Goal: Task Accomplishment & Management: Manage account settings

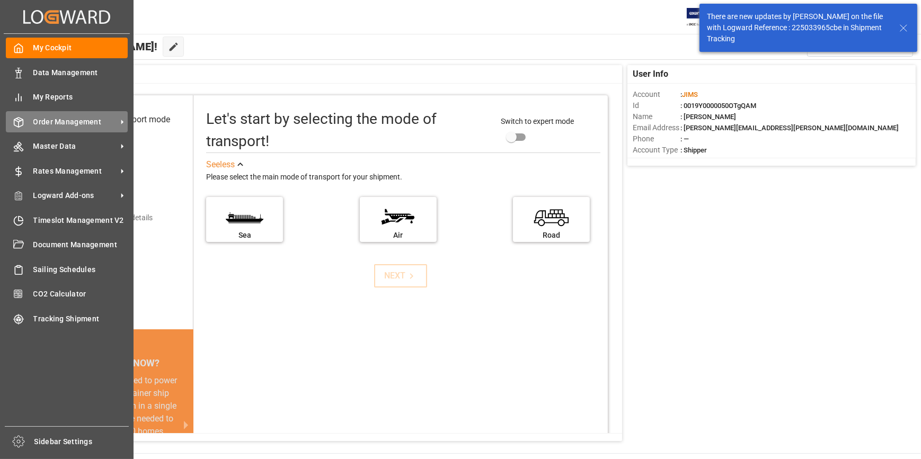
click at [76, 123] on span "Order Management" at bounding box center [75, 122] width 84 height 11
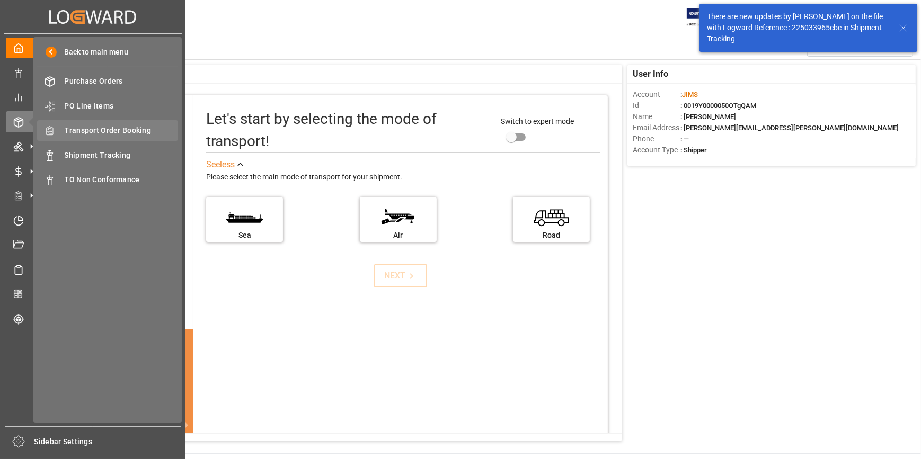
click at [125, 132] on span "Transport Order Booking" at bounding box center [122, 130] width 114 height 11
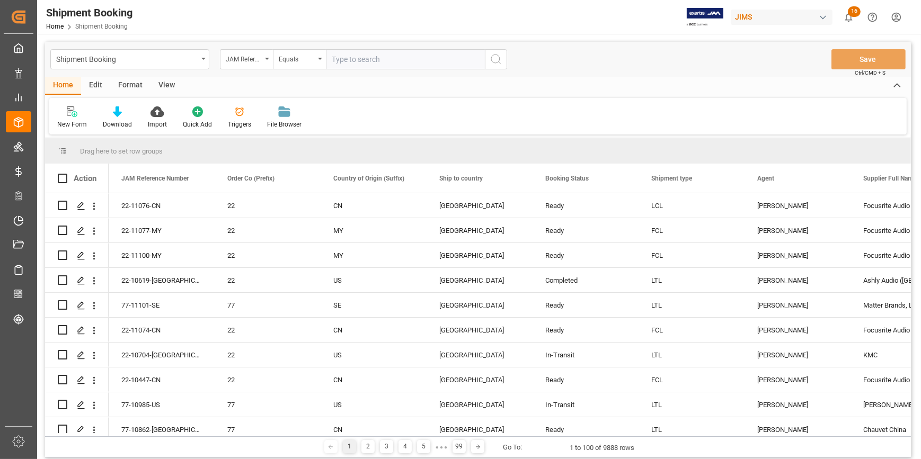
click at [339, 61] on input "text" at bounding box center [405, 59] width 159 height 20
type input "22-9809-[GEOGRAPHIC_DATA]"
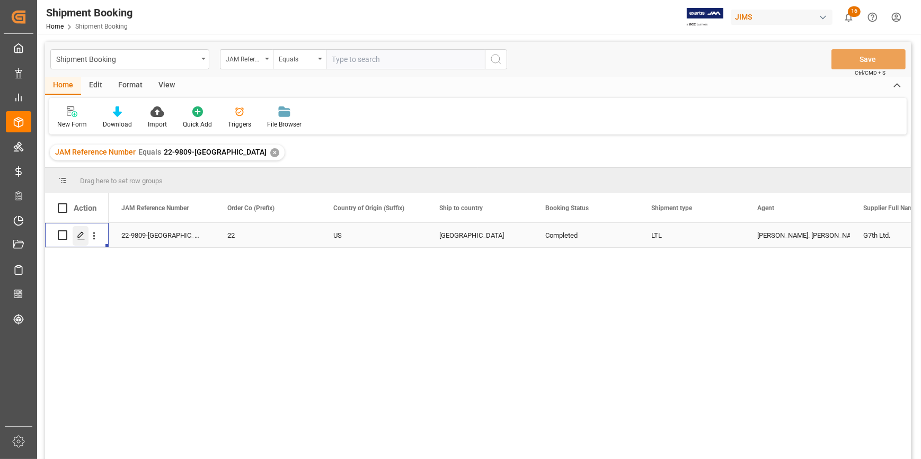
click at [79, 236] on icon "Press SPACE to select this row." at bounding box center [81, 236] width 8 height 8
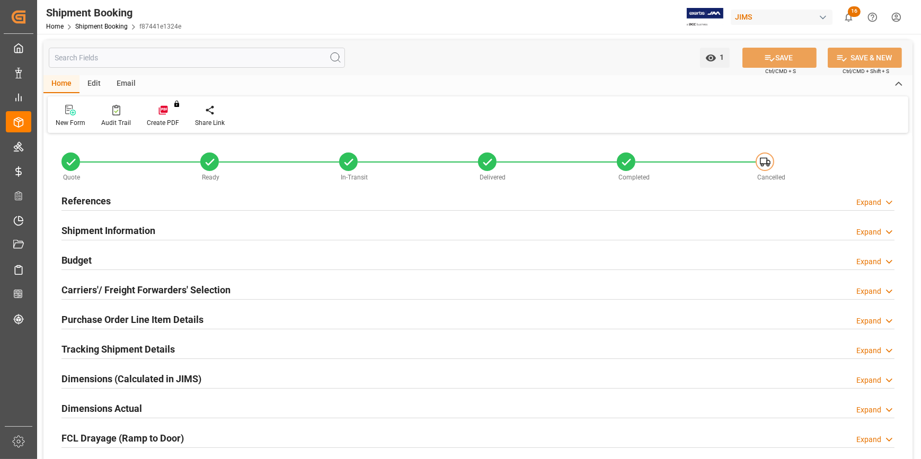
type input "0"
type input "[DATE]"
click at [81, 202] on h2 "References" at bounding box center [85, 201] width 49 height 14
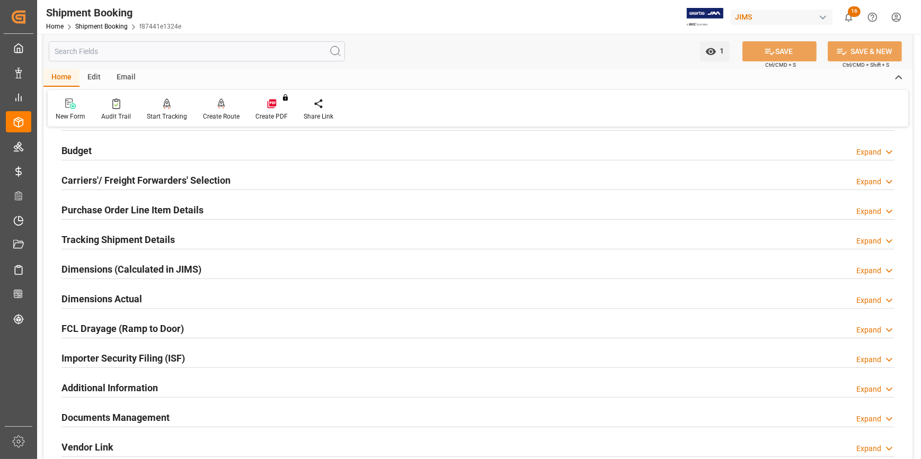
scroll to position [337, 0]
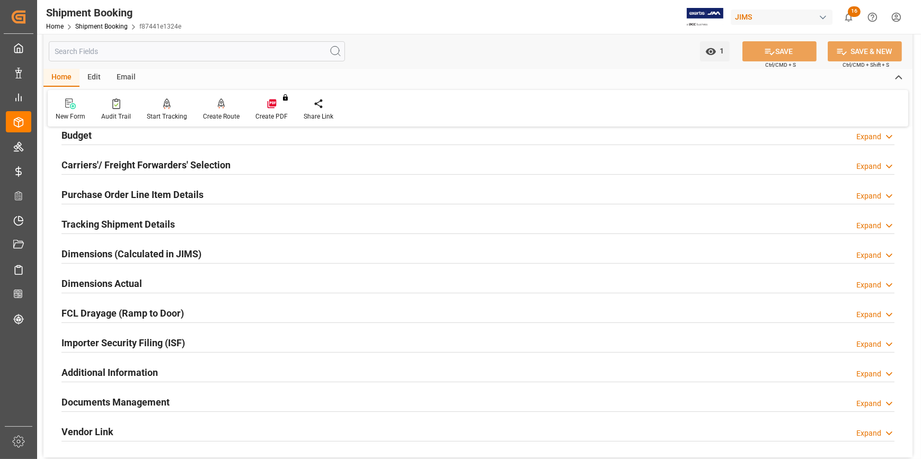
click at [136, 220] on h2 "Tracking Shipment Details" at bounding box center [117, 224] width 113 height 14
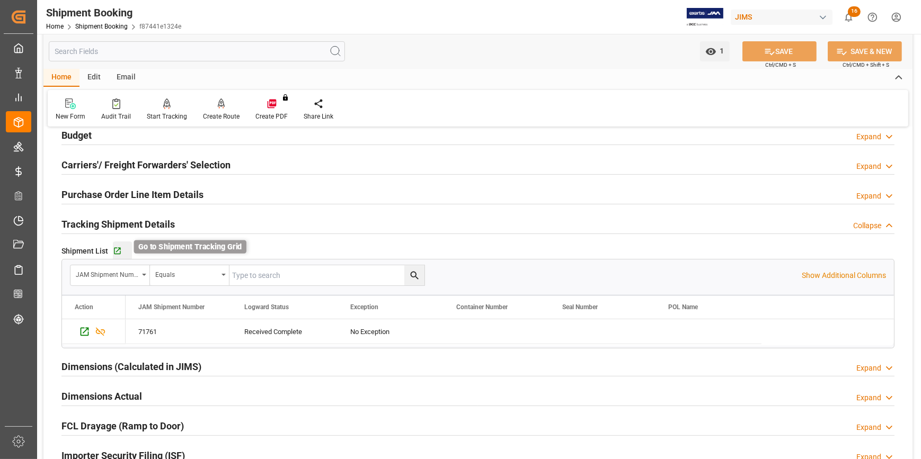
click at [116, 252] on icon "button" at bounding box center [117, 251] width 9 height 9
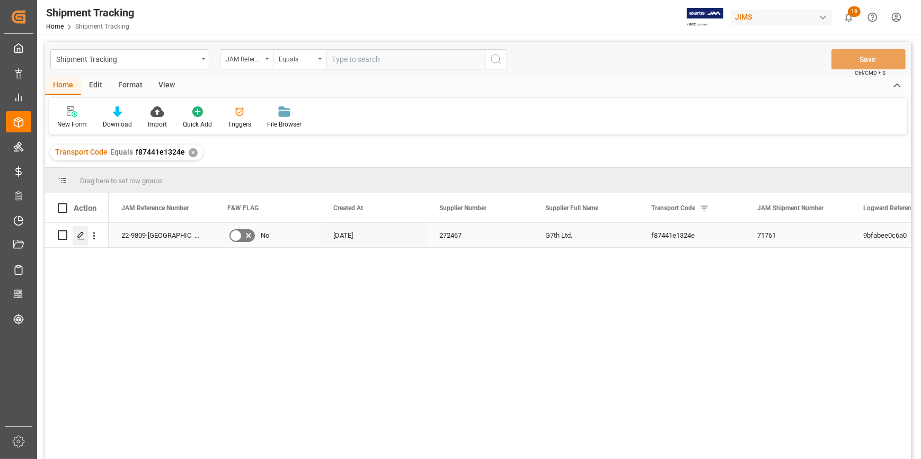
click at [79, 236] on icon "Press SPACE to select this row." at bounding box center [81, 236] width 8 height 8
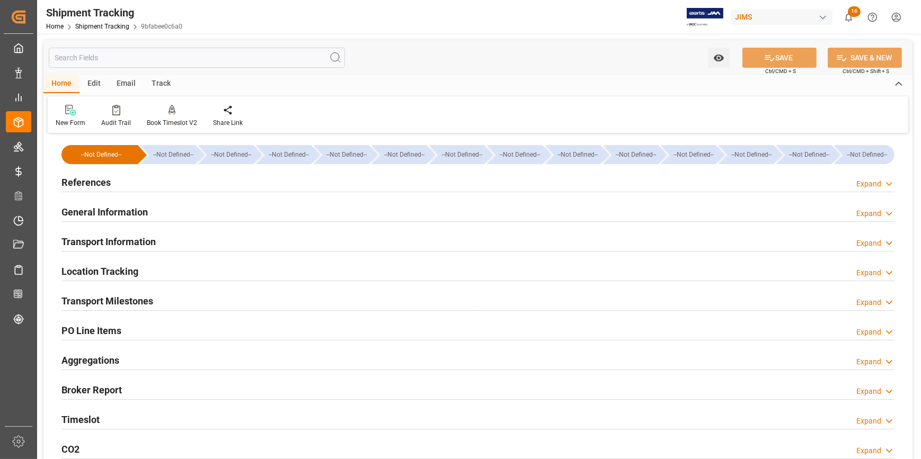
type input "[DATE] 00:00"
click at [120, 298] on h2 "Transport Milestones" at bounding box center [107, 301] width 92 height 14
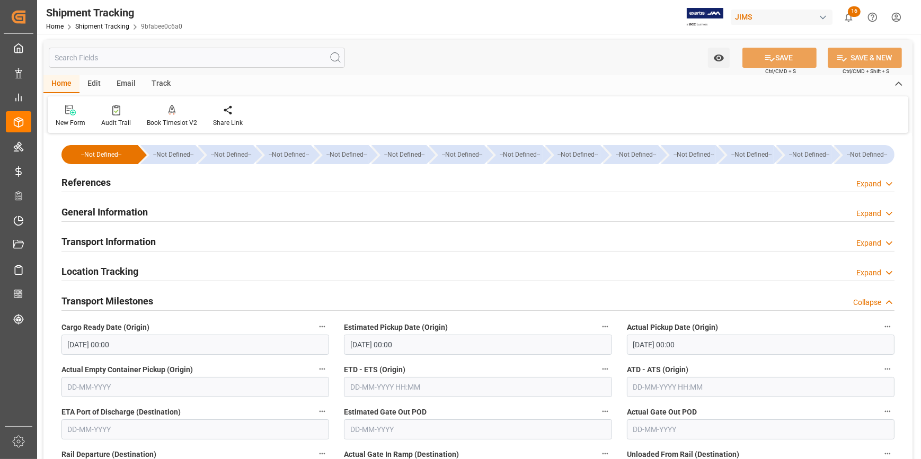
click at [118, 209] on h2 "General Information" at bounding box center [104, 212] width 86 height 14
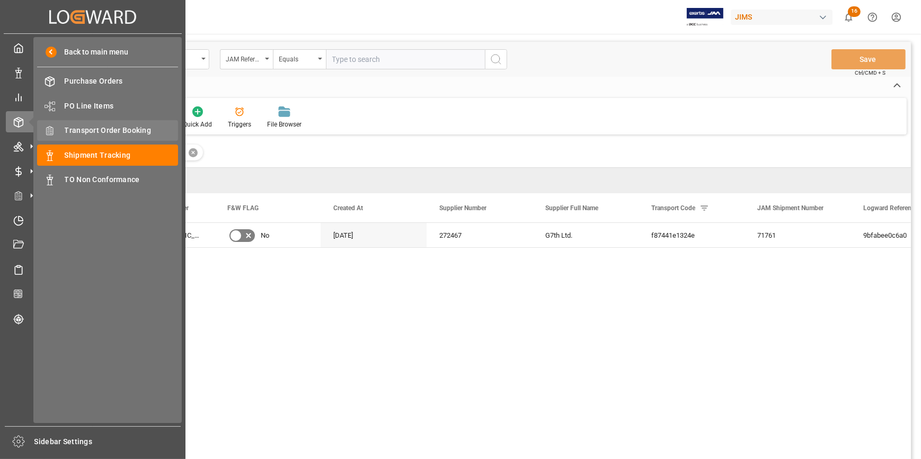
click at [111, 125] on div "Transport Order Booking Transport Order Booking" at bounding box center [107, 130] width 141 height 21
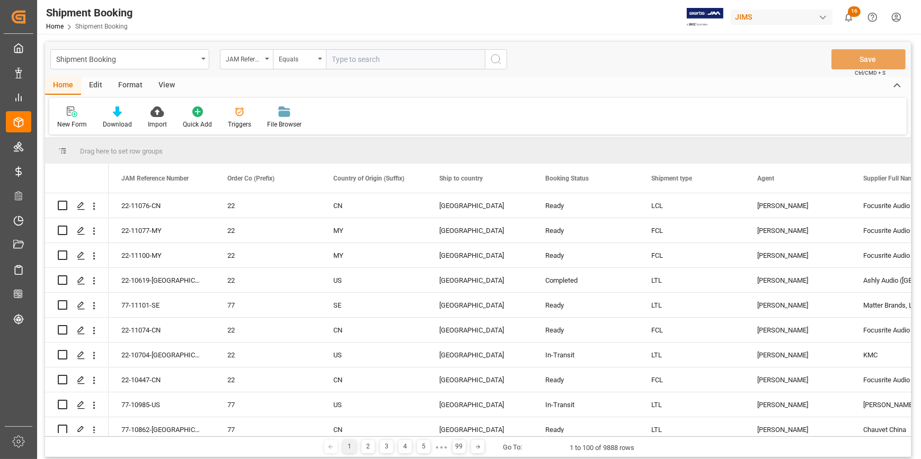
click at [380, 59] on input "text" at bounding box center [405, 59] width 159 height 20
paste input "22-9809-[GEOGRAPHIC_DATA]"
type input "22-9809-[GEOGRAPHIC_DATA]"
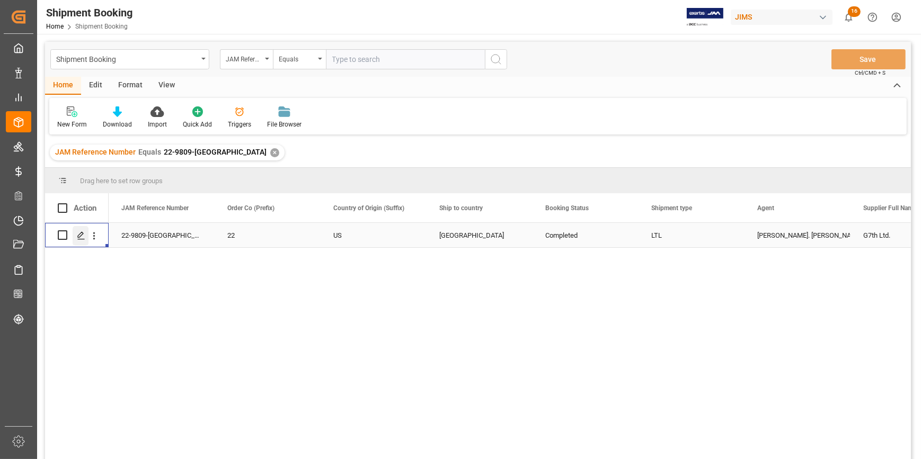
click at [80, 238] on icon "Press SPACE to select this row." at bounding box center [81, 236] width 8 height 8
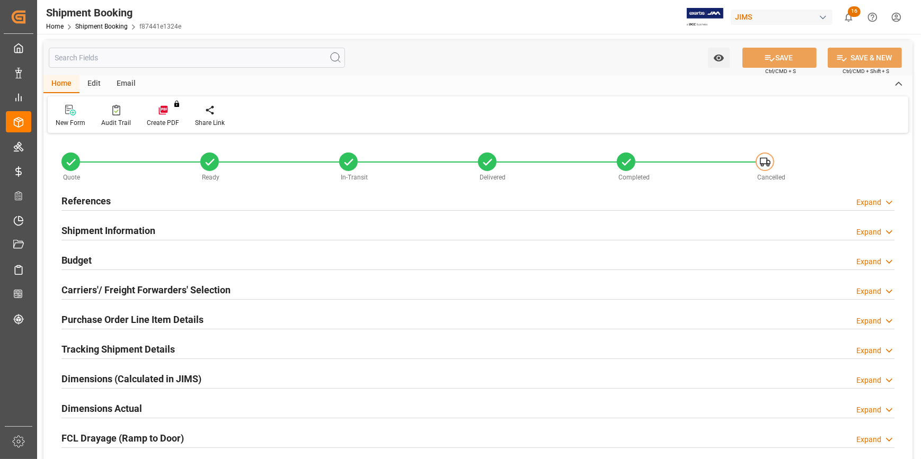
type input "6972.714"
type input "1960.206"
type input "540"
type input "65340.2"
click at [82, 256] on h2 "Budget" at bounding box center [76, 260] width 30 height 14
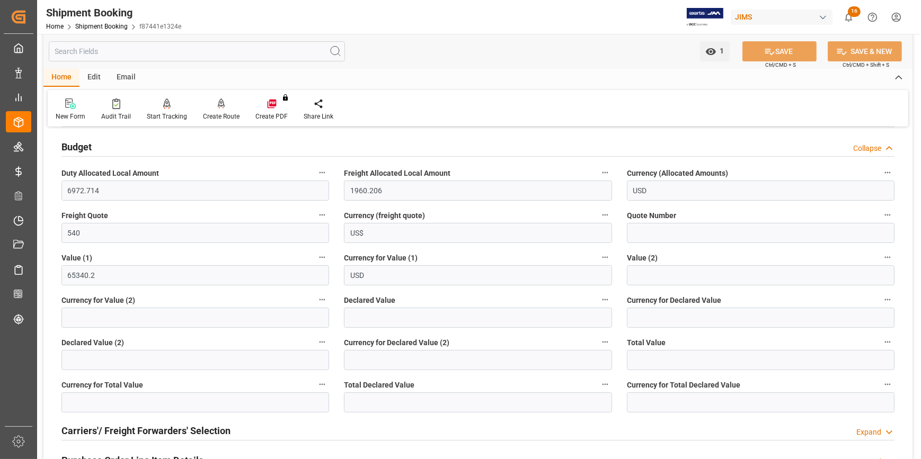
scroll to position [144, 0]
